Goal: Navigation & Orientation: Understand site structure

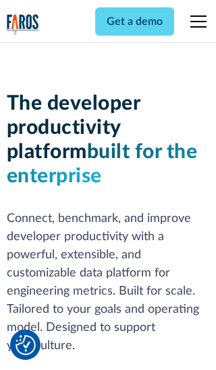
scroll to position [203, 0]
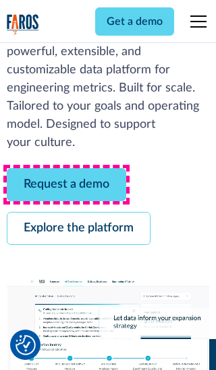
click at [66, 185] on link "Request a demo" at bounding box center [66, 184] width 119 height 33
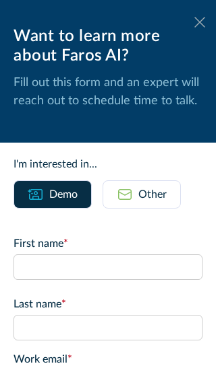
click at [199, 22] on icon at bounding box center [199, 22] width 11 height 10
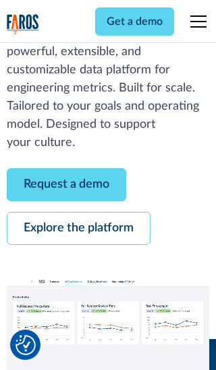
scroll to position [247, 0]
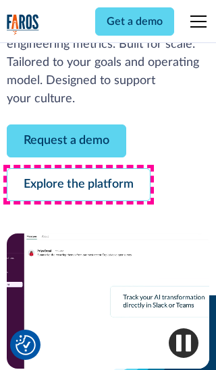
click at [78, 185] on link "Explore the platform" at bounding box center [78, 184] width 143 height 33
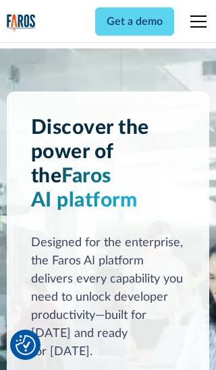
scroll to position [10123, 0]
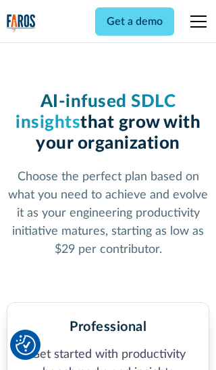
scroll to position [2093, 0]
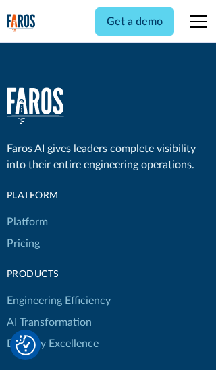
click at [26, 212] on link "Platform" at bounding box center [27, 223] width 41 height 22
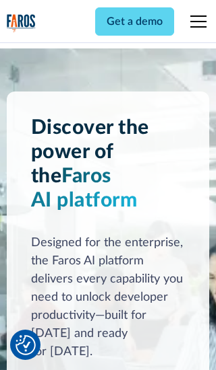
scroll to position [10556, 0]
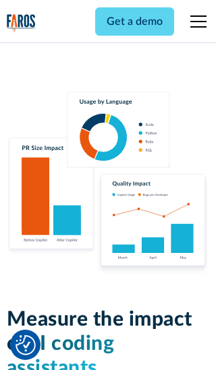
scroll to position [8360, 0]
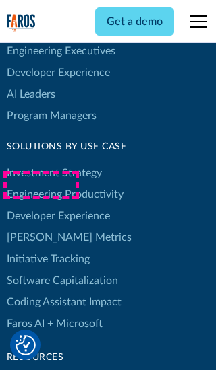
click at [40, 227] on link "[PERSON_NAME] Metrics" at bounding box center [69, 238] width 125 height 22
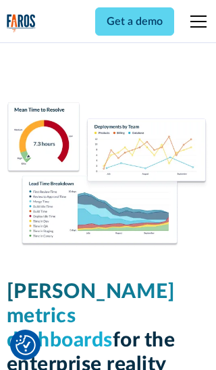
scroll to position [5903, 0]
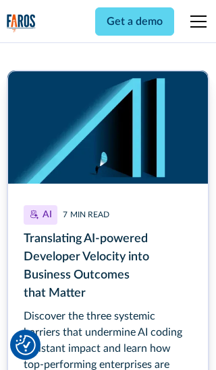
scroll to position [6093, 0]
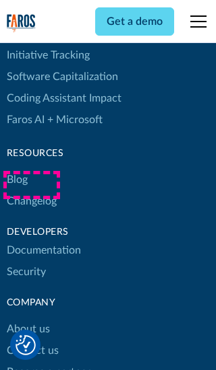
click at [31, 191] on link "Changelog" at bounding box center [32, 202] width 50 height 22
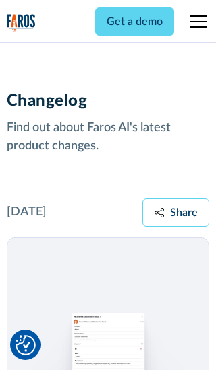
scroll to position [16275, 0]
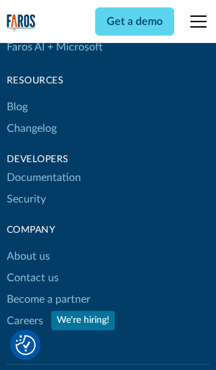
click at [28, 246] on link "About us" at bounding box center [28, 257] width 43 height 22
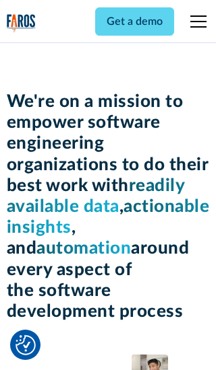
scroll to position [4650, 0]
